Goal: Information Seeking & Learning: Learn about a topic

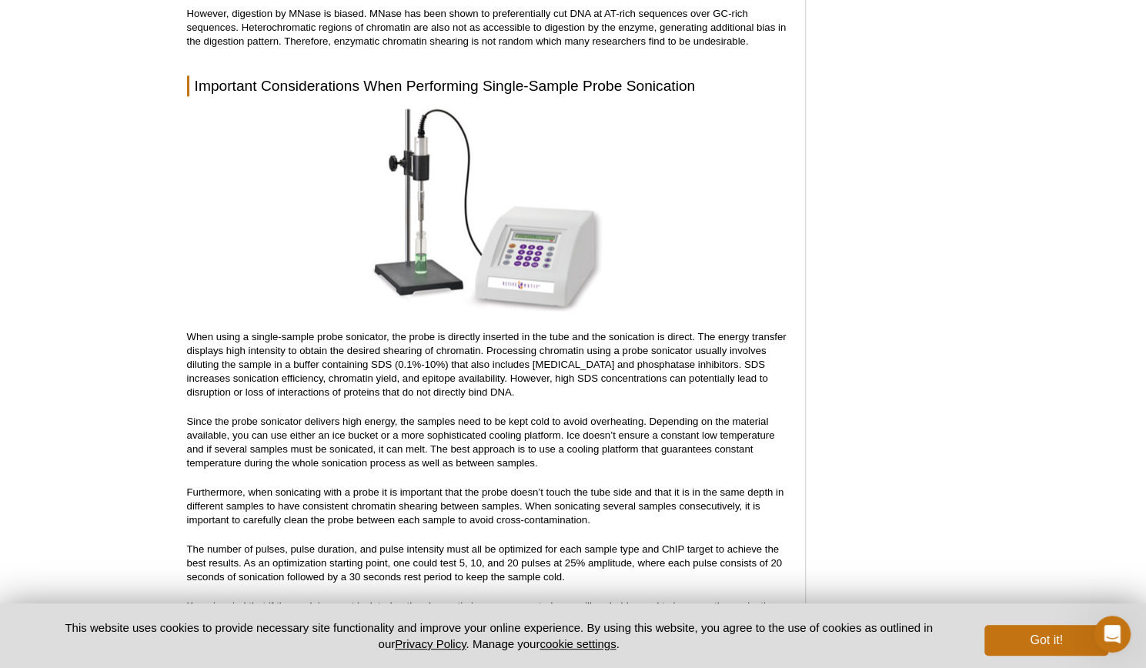
scroll to position [4487, 0]
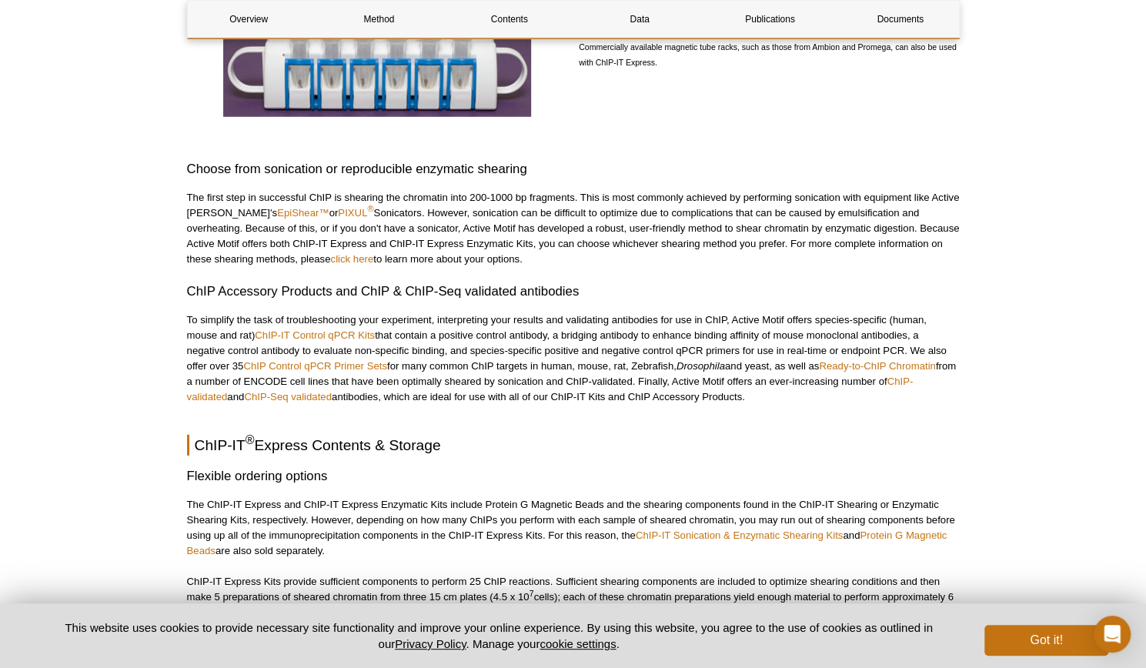
scroll to position [2505, 0]
click at [330, 252] on link "click here" at bounding box center [351, 258] width 43 height 12
click at [330, 258] on link "click here" at bounding box center [351, 258] width 43 height 12
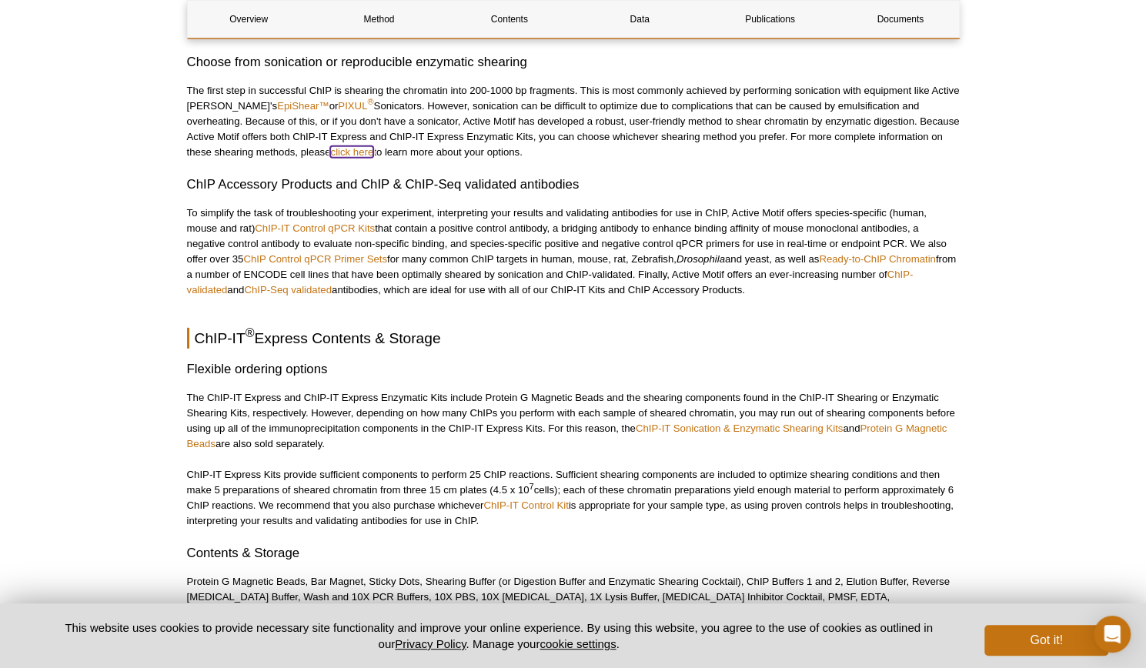
scroll to position [2612, 0]
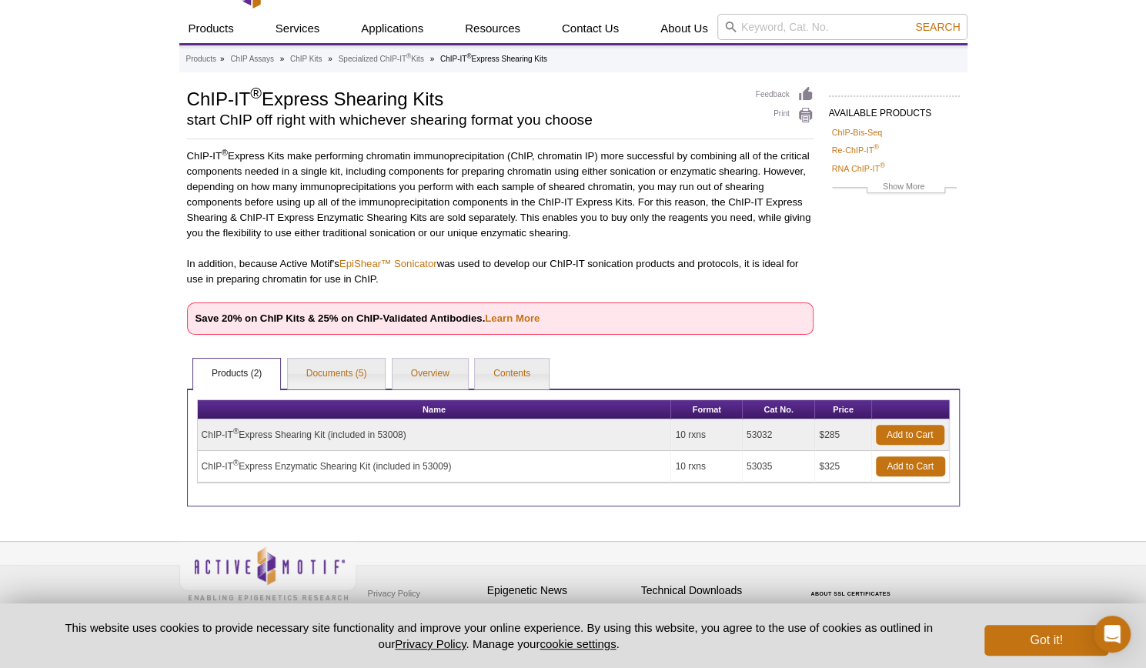
scroll to position [38, 0]
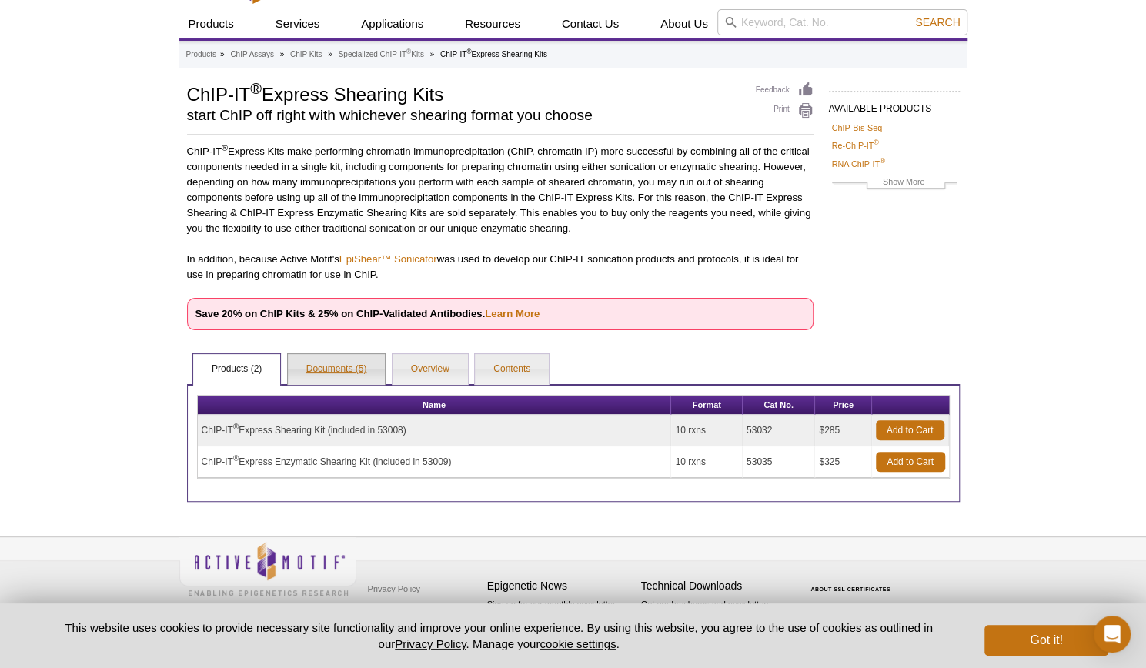
click at [340, 366] on link "Documents (5)" at bounding box center [337, 369] width 98 height 31
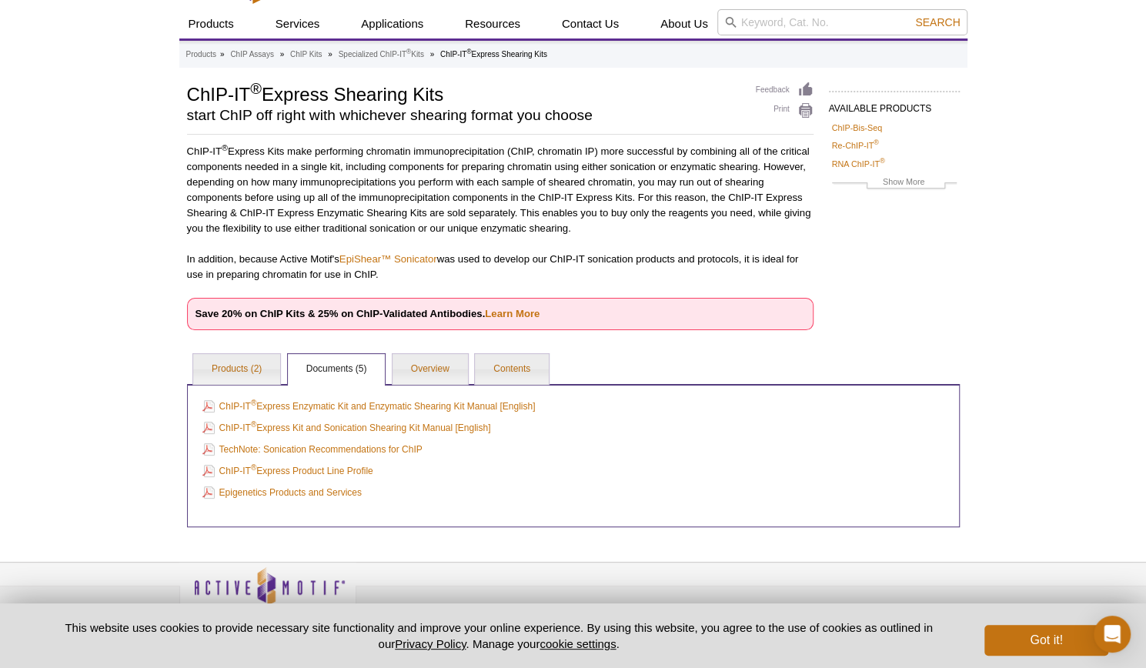
scroll to position [65, 0]
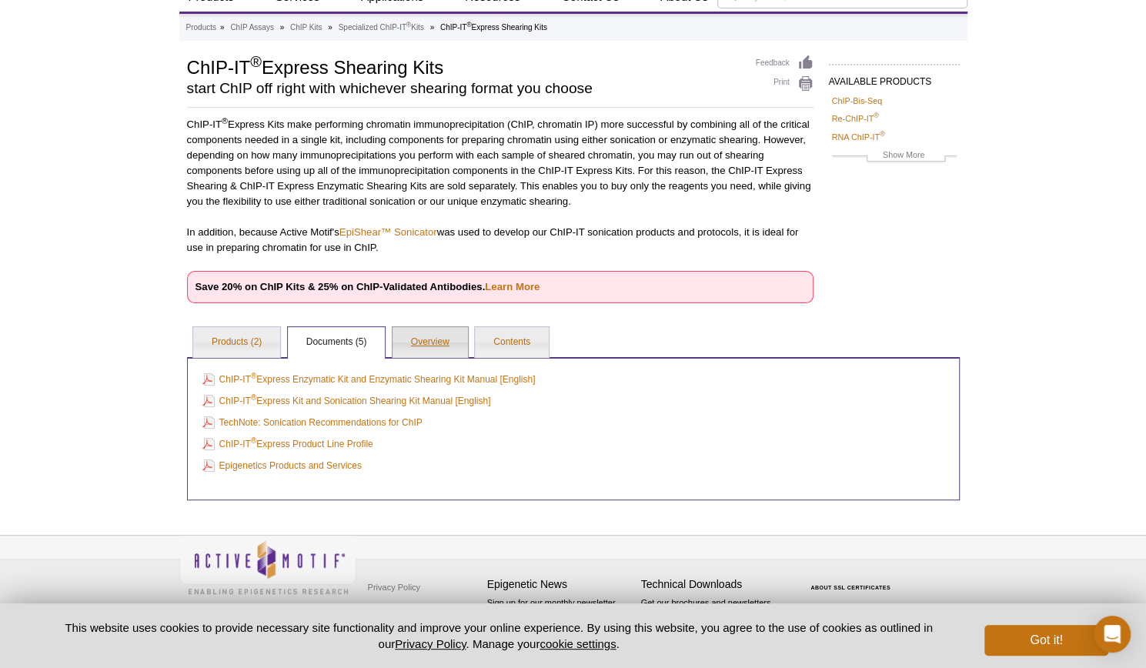
click at [422, 341] on link "Overview" at bounding box center [429, 342] width 75 height 31
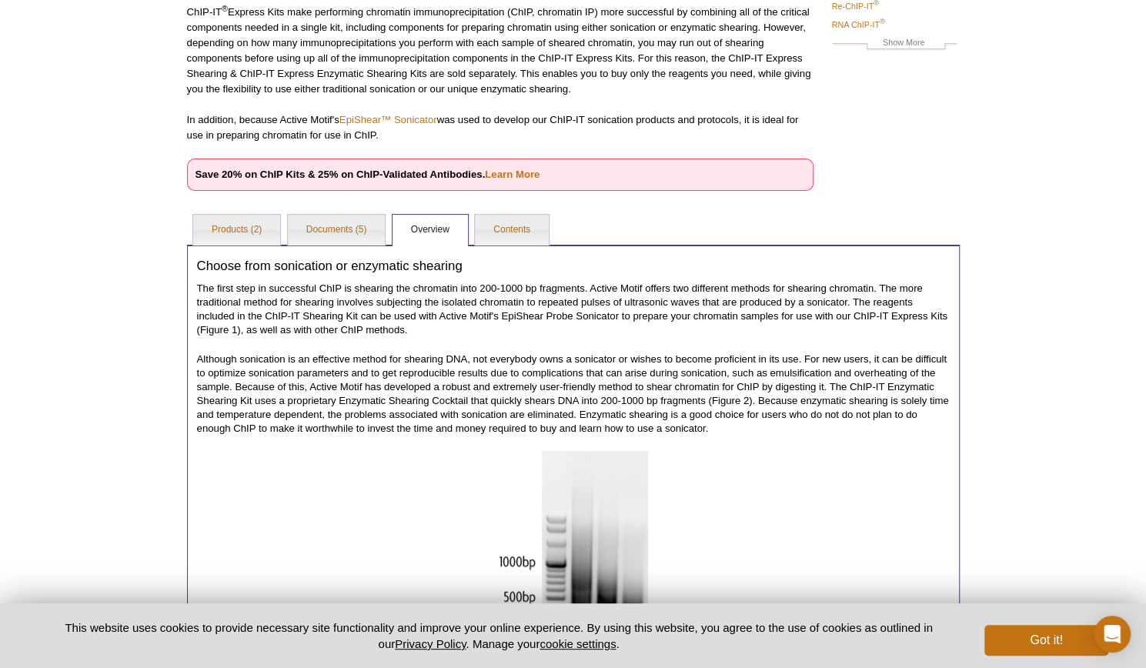
scroll to position [0, 0]
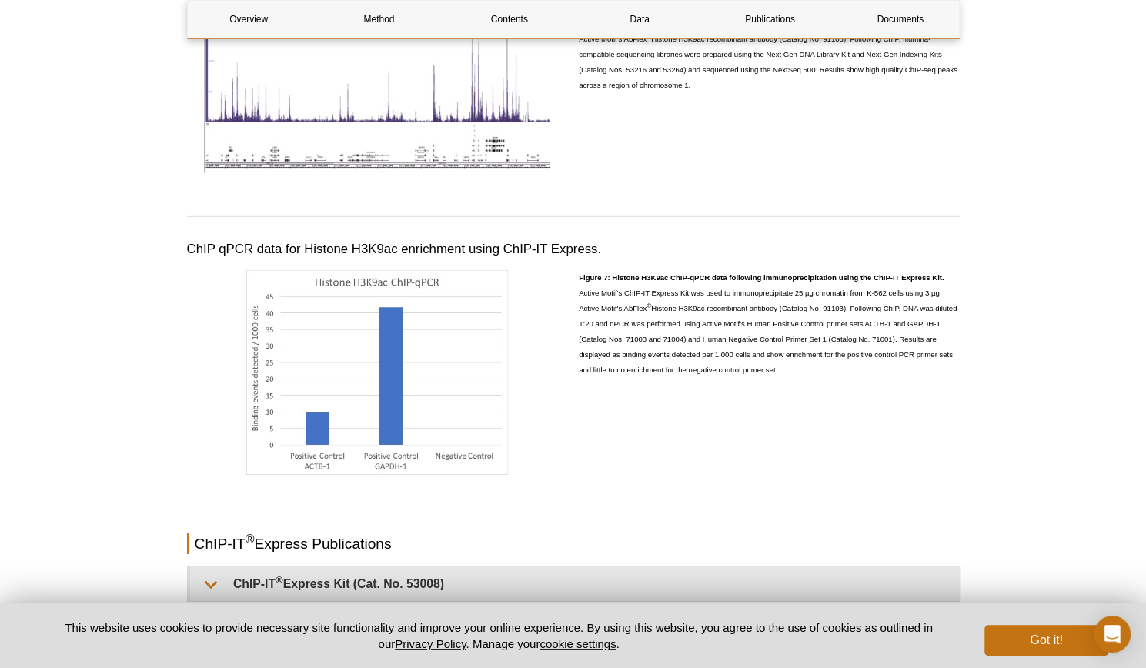
scroll to position [2553, 0]
